Goal: Task Accomplishment & Management: Manage account settings

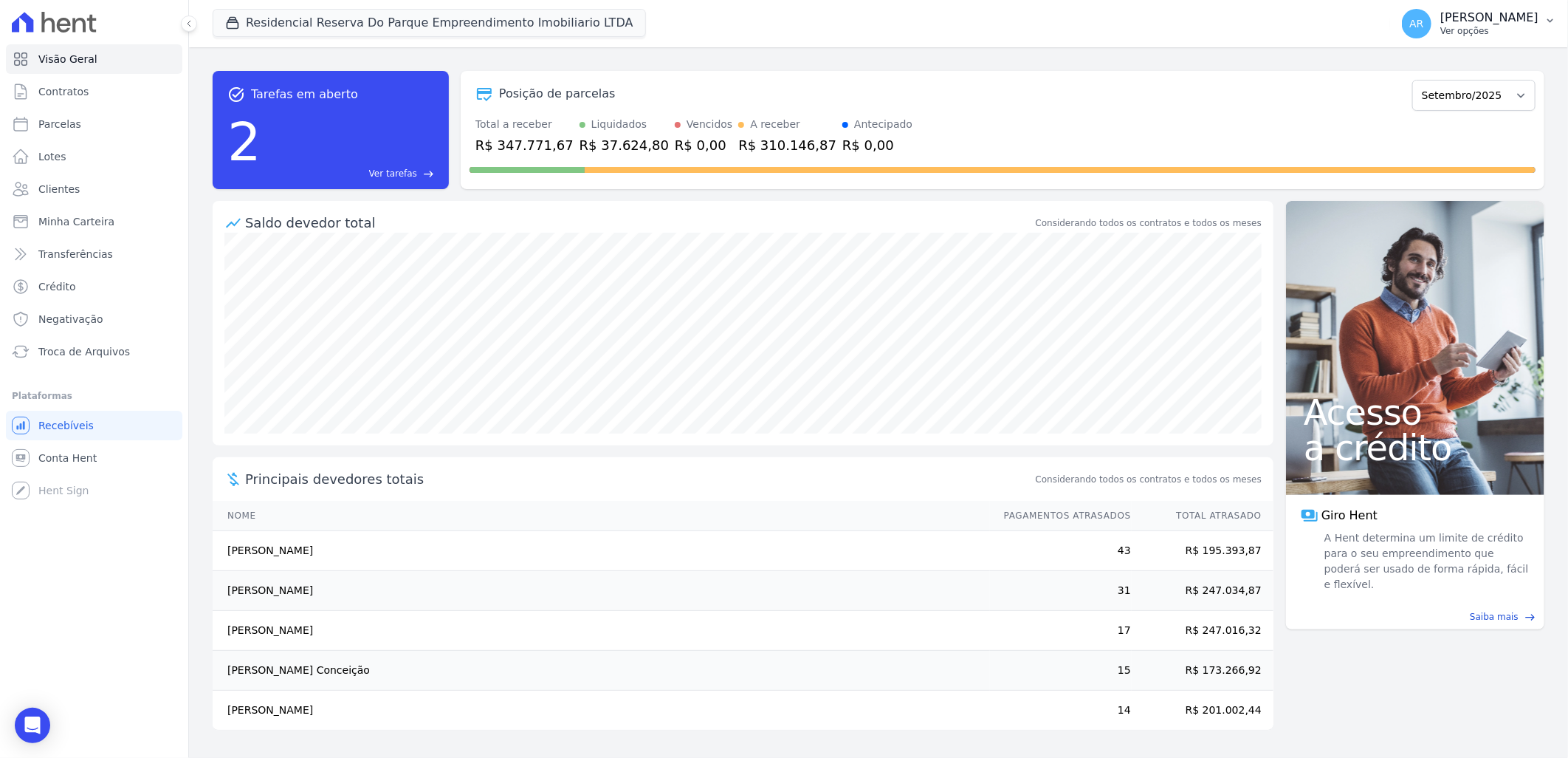
click at [1504, 33] on p "Ver opções" at bounding box center [1489, 31] width 98 height 12
click at [1433, 102] on link "Faturas" at bounding box center [1473, 96] width 189 height 26
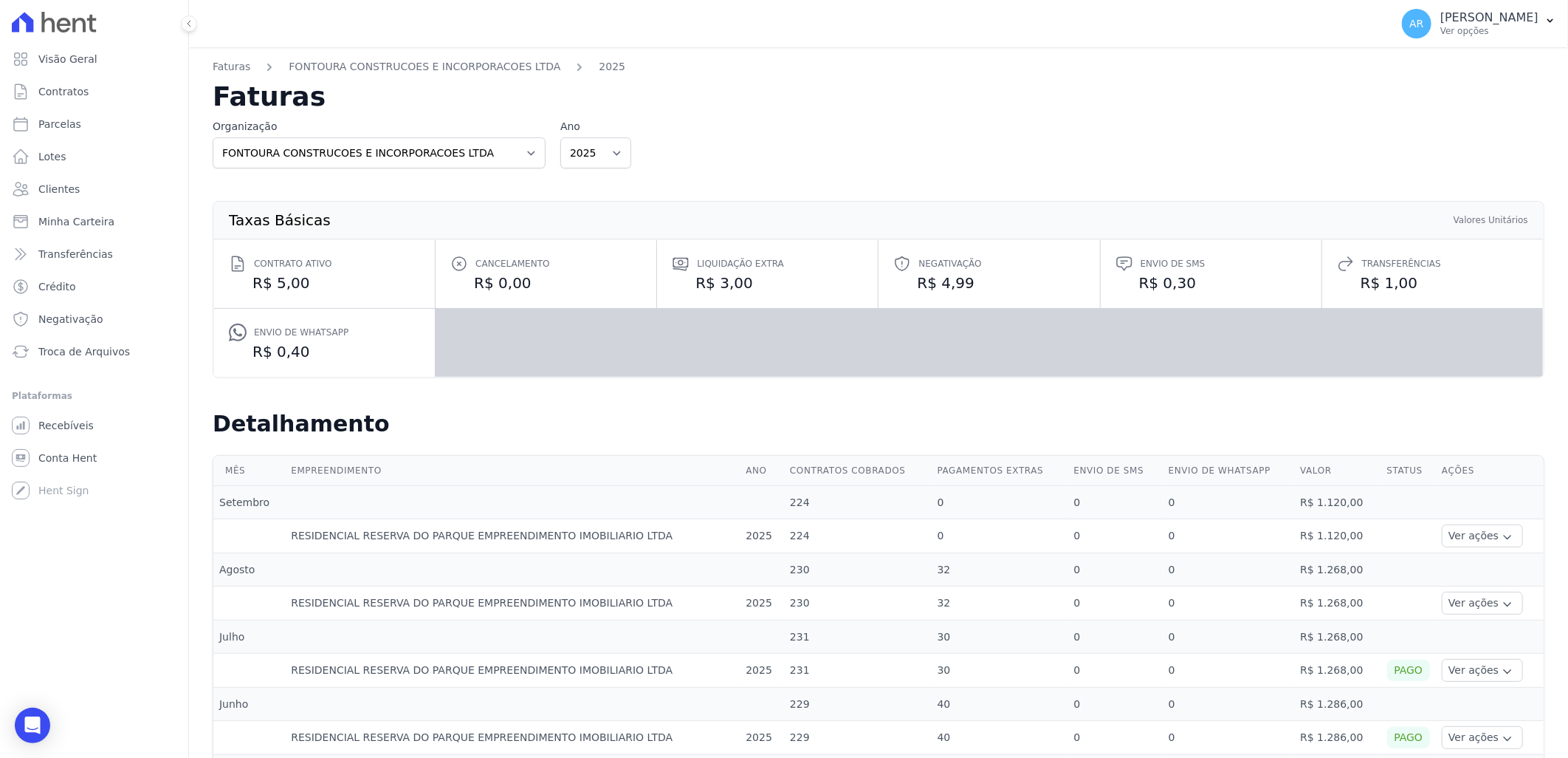
click at [1404, 97] on h2 "Faturas" at bounding box center [878, 96] width 1331 height 26
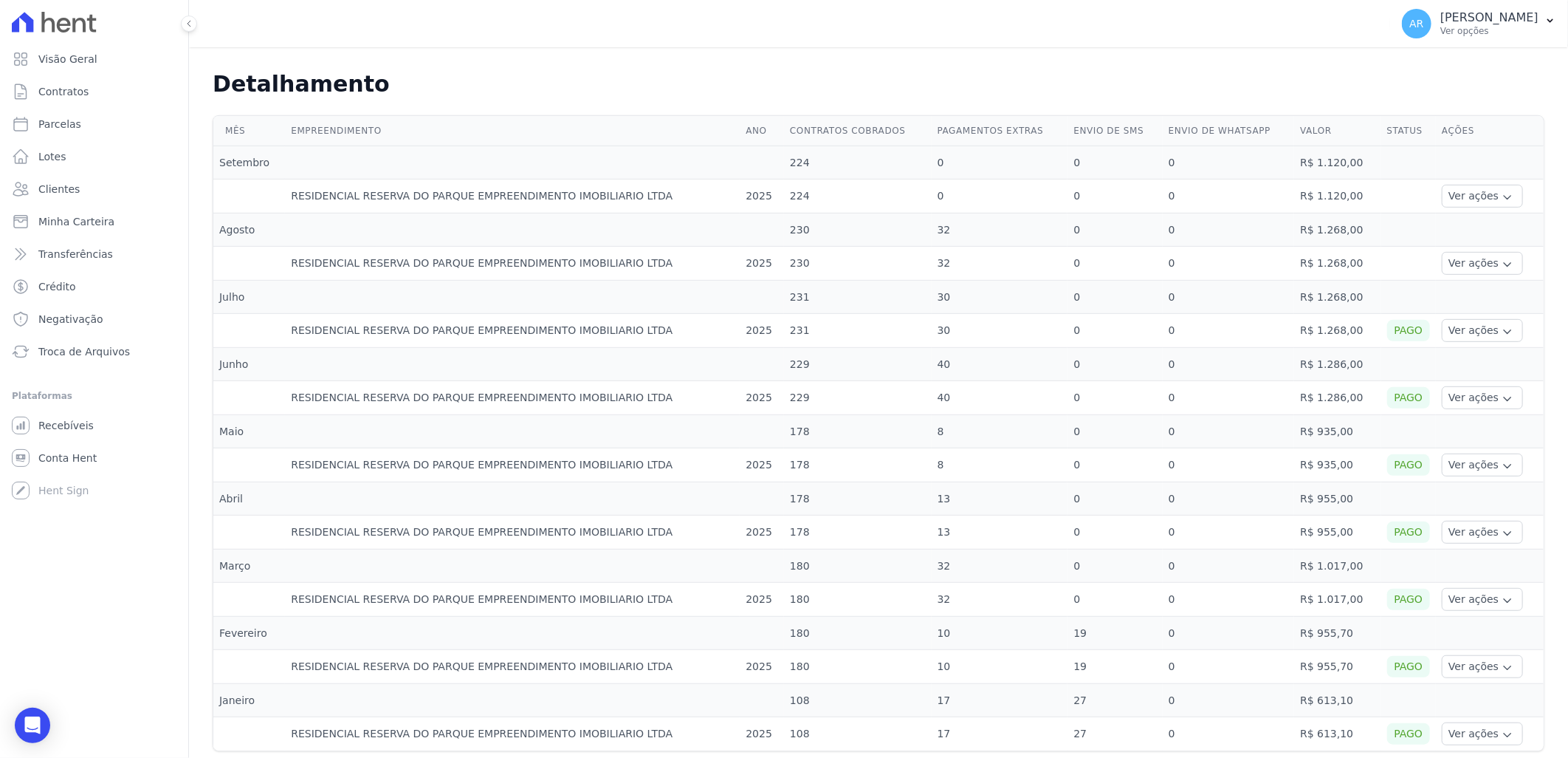
scroll to position [363, 0]
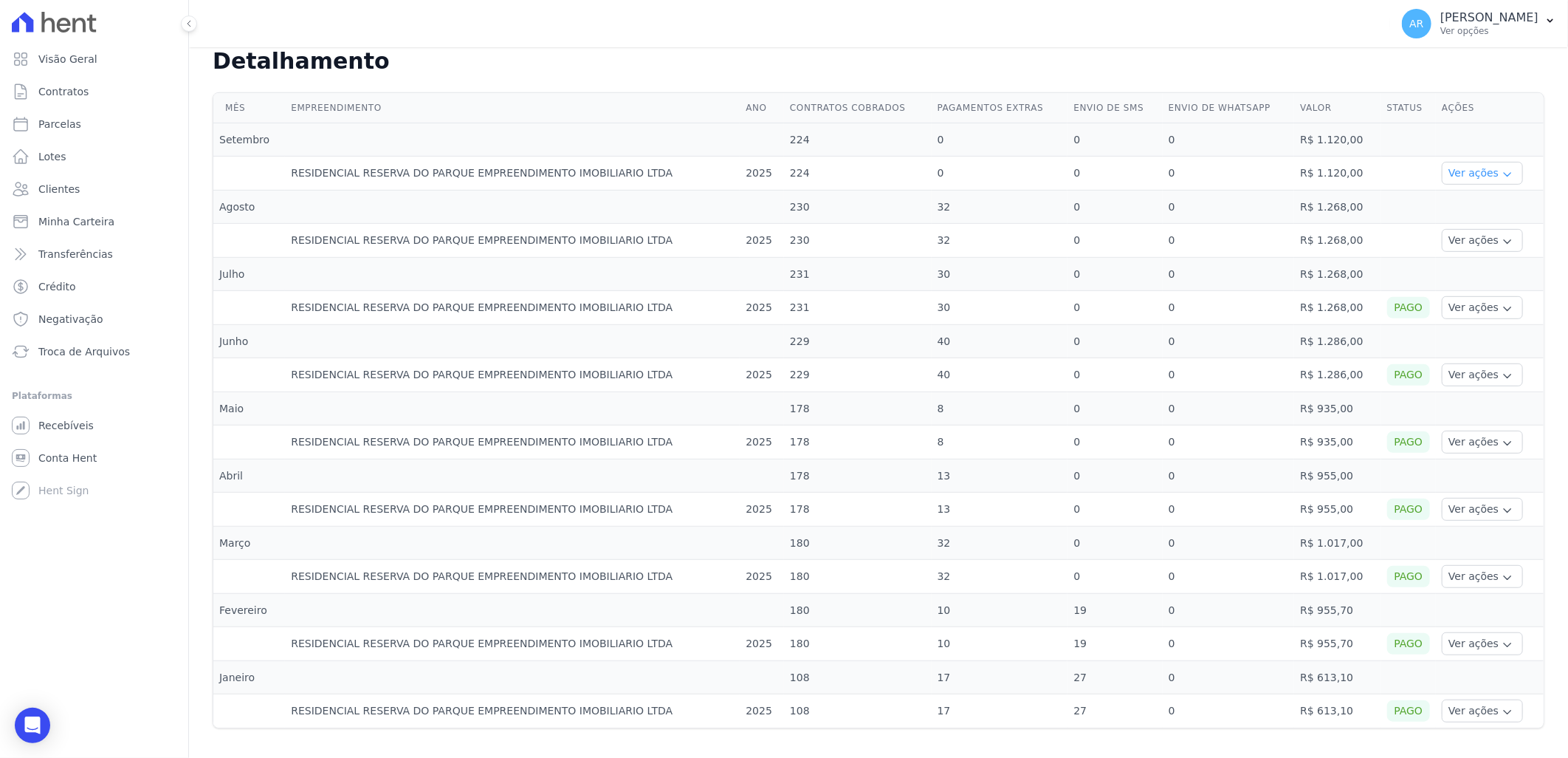
click at [1444, 178] on button "Ver ações" at bounding box center [1482, 173] width 81 height 23
click at [1465, 195] on link "Ver detalhes" at bounding box center [1480, 195] width 65 height 15
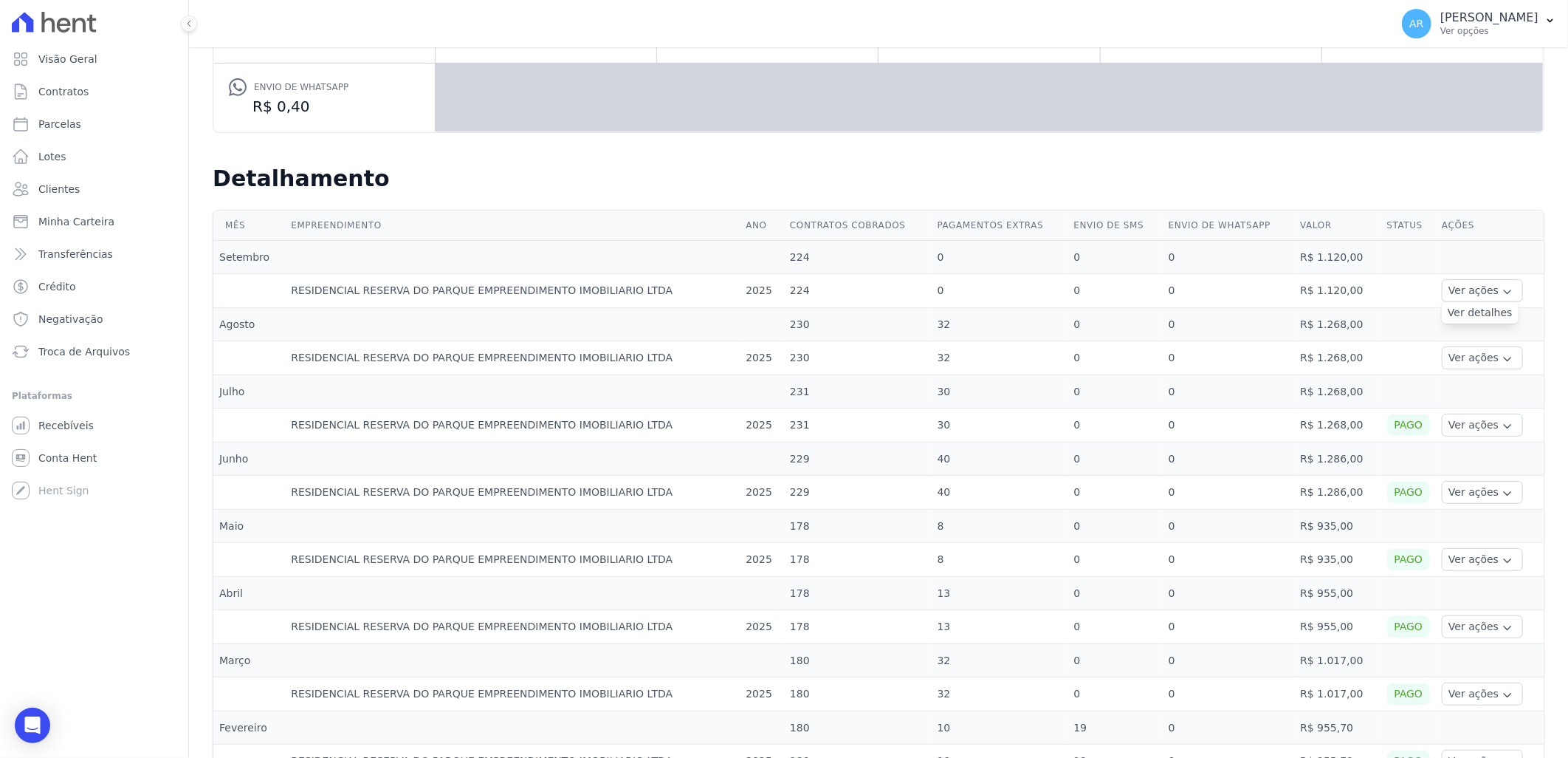
scroll to position [246, 0]
click at [1443, 358] on button "Ver ações" at bounding box center [1482, 356] width 81 height 23
click at [1452, 375] on link "Ver detalhes" at bounding box center [1480, 379] width 65 height 15
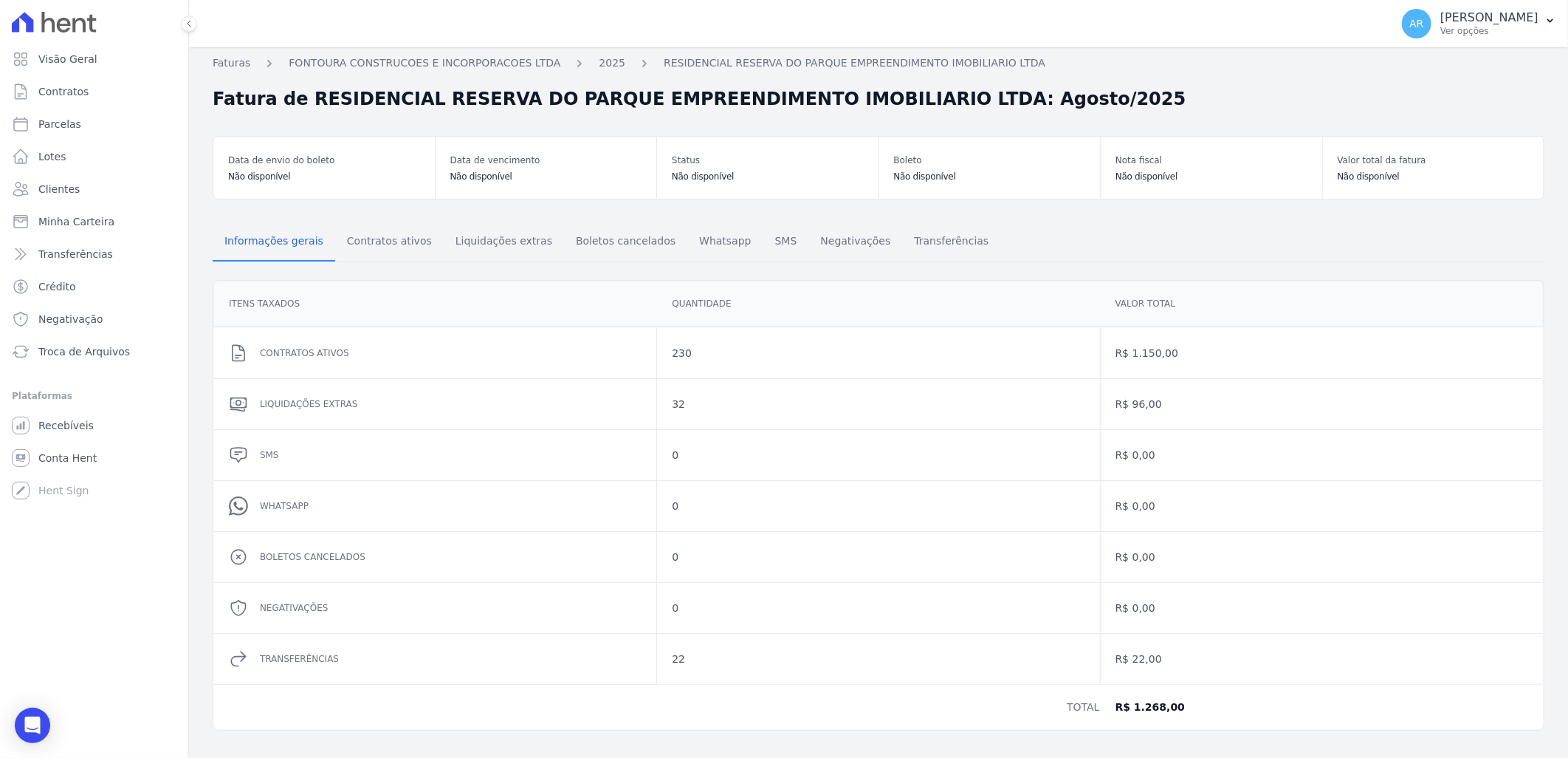
scroll to position [5, 0]
click at [237, 60] on link "Faturas" at bounding box center [231, 61] width 38 height 15
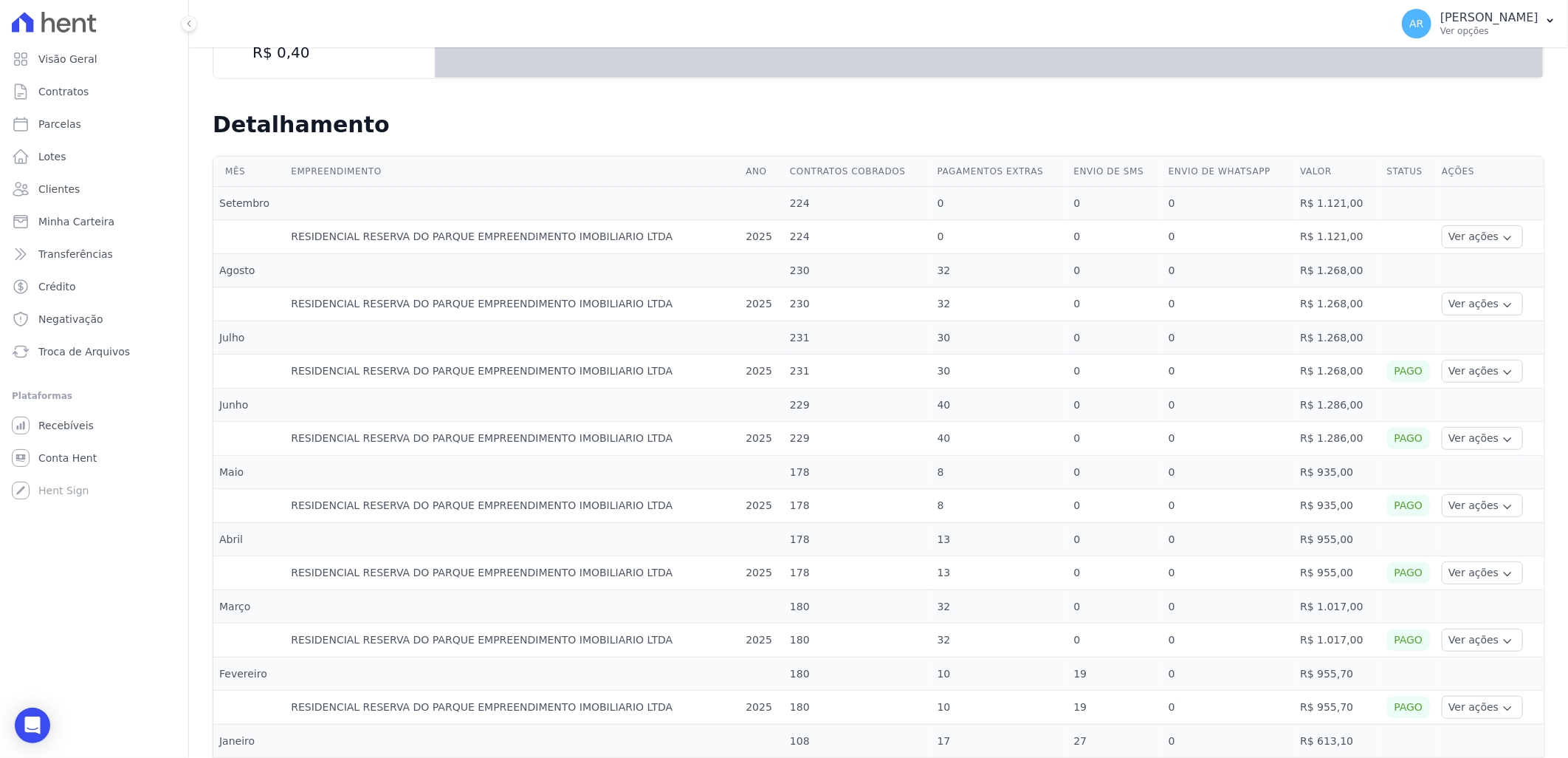
scroll to position [328, 0]
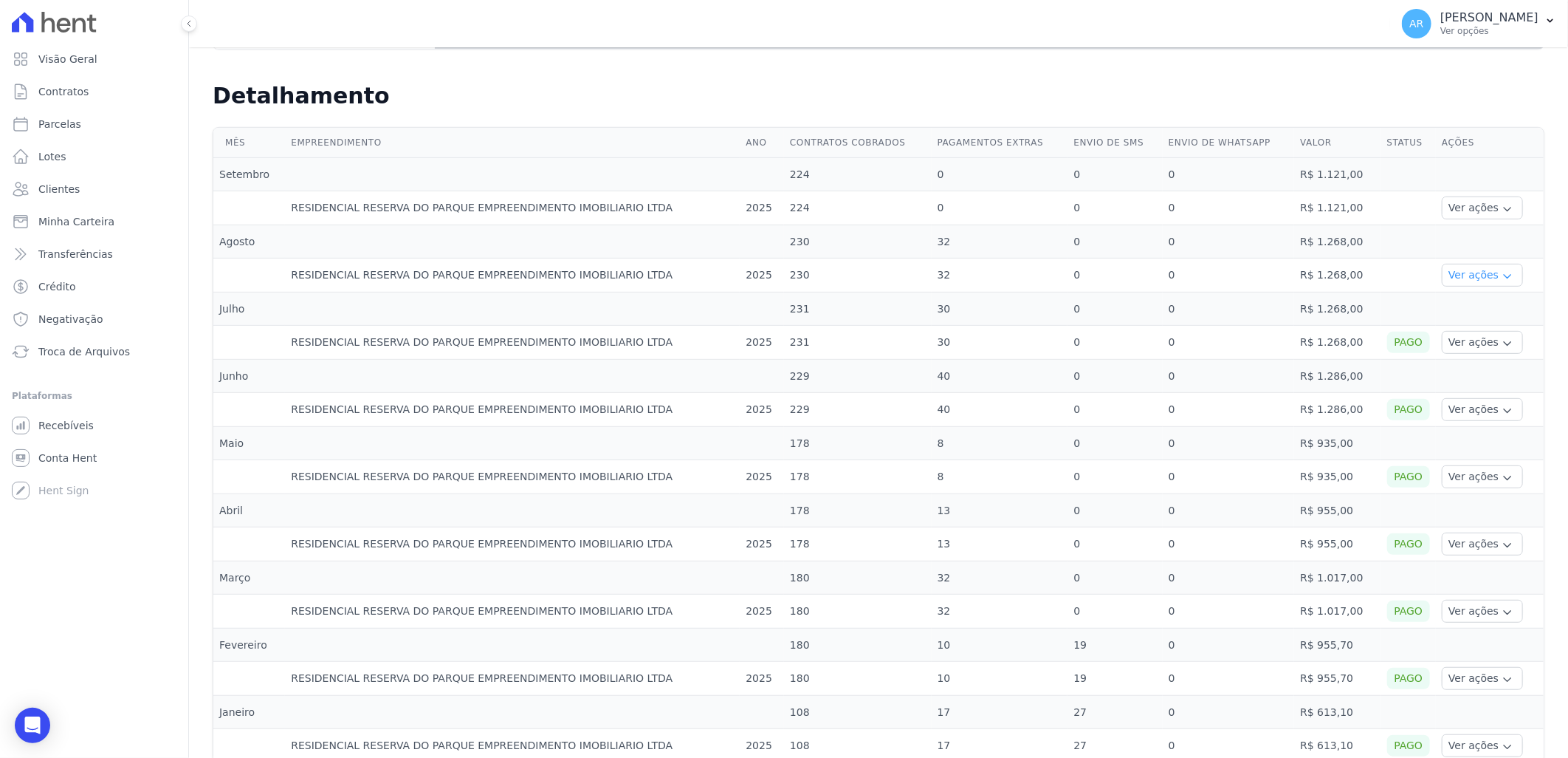
click at [1499, 278] on button "Ver ações" at bounding box center [1482, 275] width 81 height 23
click at [1448, 296] on link "Ver detalhes" at bounding box center [1480, 296] width 65 height 15
